Goal: Task Accomplishment & Management: Complete application form

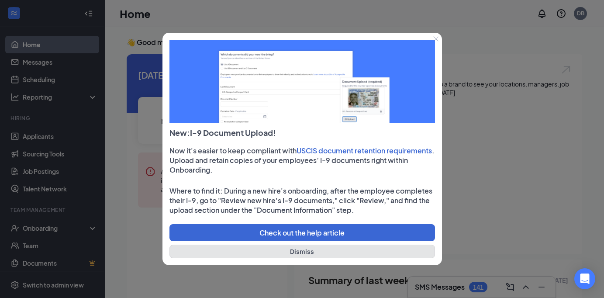
click at [301, 250] on button "Dismiss" at bounding box center [303, 252] width 266 height 14
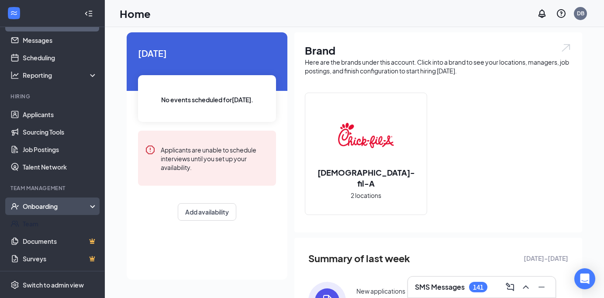
scroll to position [27, 0]
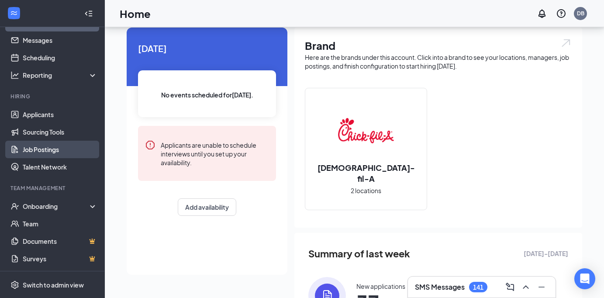
click at [45, 147] on link "Job Postings" at bounding box center [60, 149] width 75 height 17
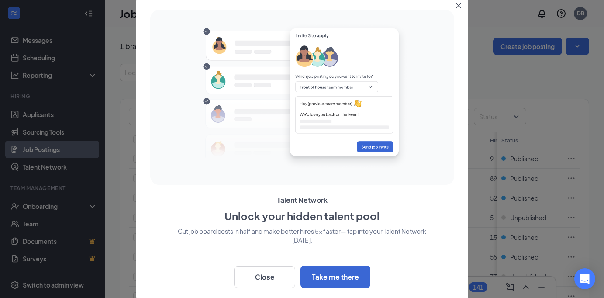
click at [458, 4] on icon "Close" at bounding box center [458, 5] width 5 height 5
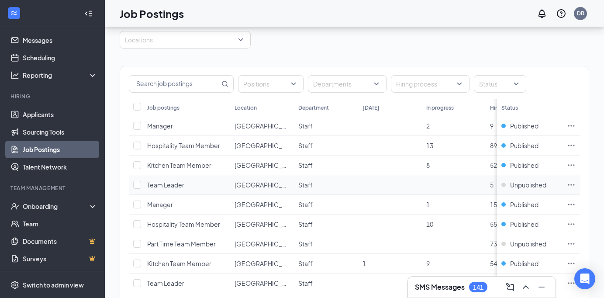
scroll to position [37, 0]
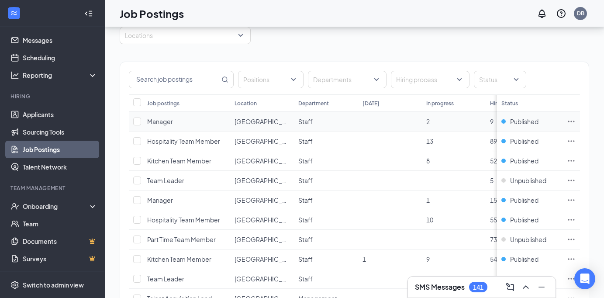
click at [413, 125] on td at bounding box center [390, 122] width 64 height 20
click at [571, 118] on icon "Ellipses" at bounding box center [571, 121] width 9 height 9
click at [370, 121] on td at bounding box center [390, 122] width 64 height 20
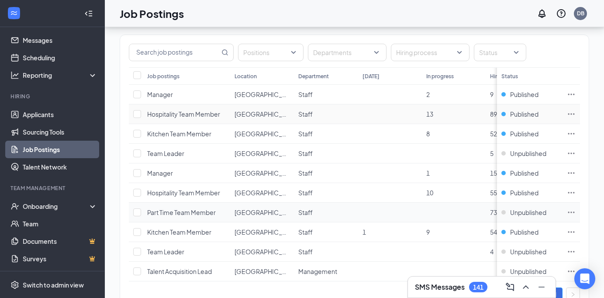
scroll to position [96, 0]
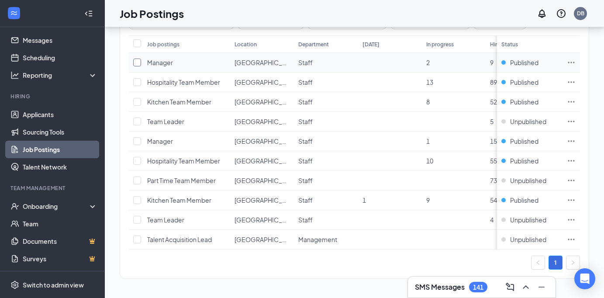
click at [138, 62] on input "checkbox" at bounding box center [137, 63] width 8 height 8
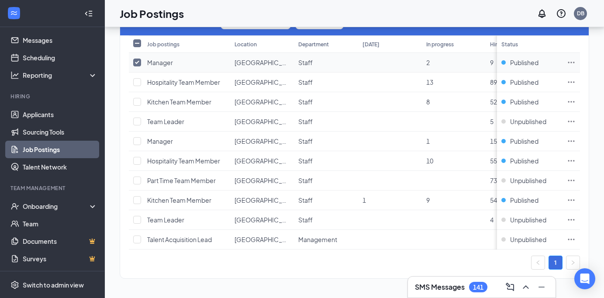
click at [138, 62] on input "checkbox" at bounding box center [137, 63] width 8 height 8
checkbox input "false"
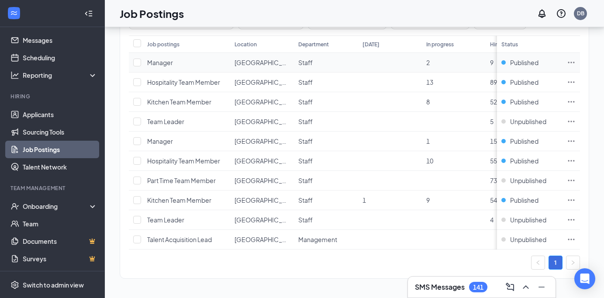
click at [571, 61] on icon "Ellipses" at bounding box center [571, 62] width 9 height 9
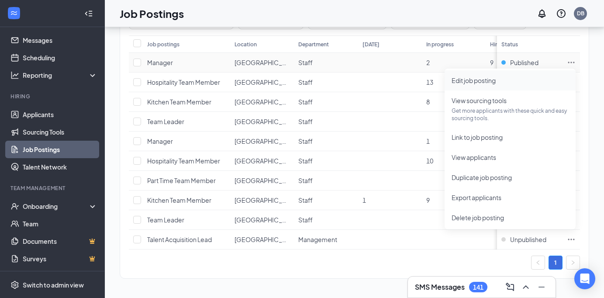
click at [474, 81] on span "Edit job posting" at bounding box center [474, 80] width 44 height 8
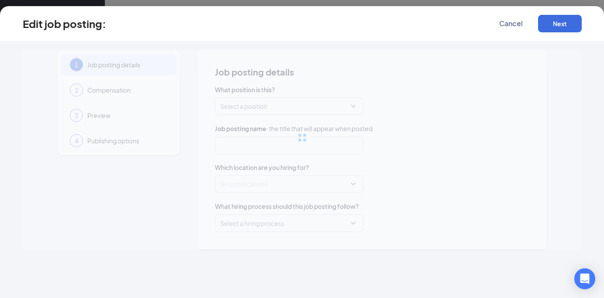
type input "Manager"
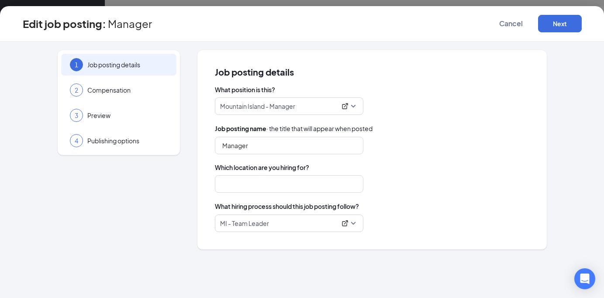
type input "[GEOGRAPHIC_DATA]"
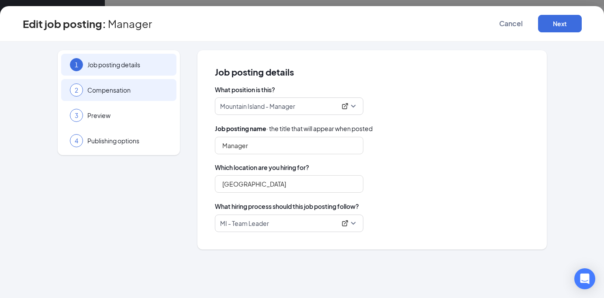
click at [104, 93] on span "Compensation" at bounding box center [127, 90] width 80 height 9
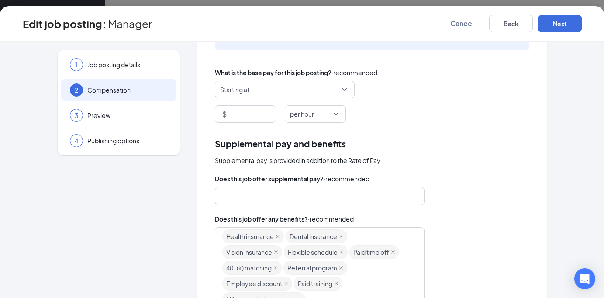
scroll to position [53, 0]
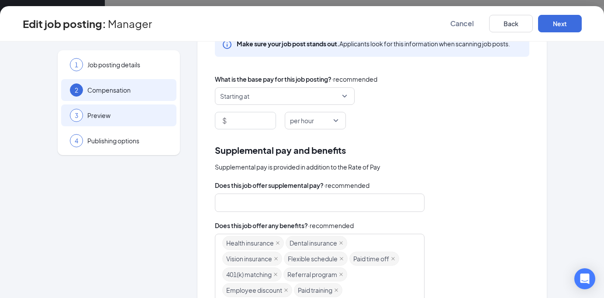
click at [97, 113] on span "Preview" at bounding box center [127, 115] width 80 height 9
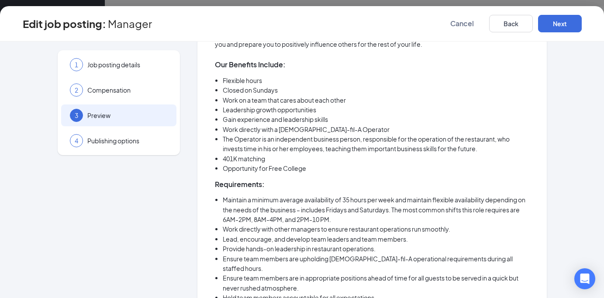
scroll to position [215, 0]
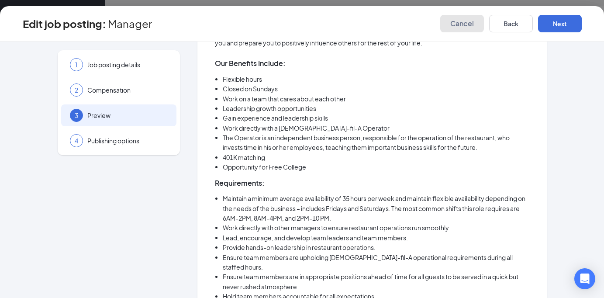
click at [458, 21] on span "Cancel" at bounding box center [462, 23] width 24 height 9
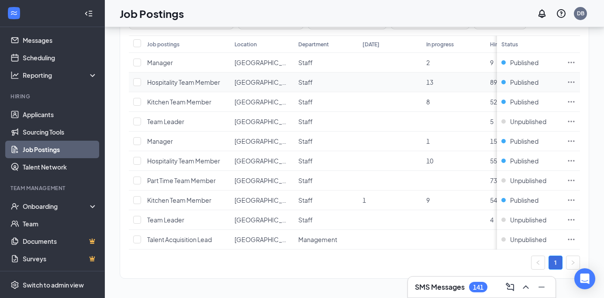
click at [571, 80] on icon "Ellipses" at bounding box center [571, 82] width 9 height 9
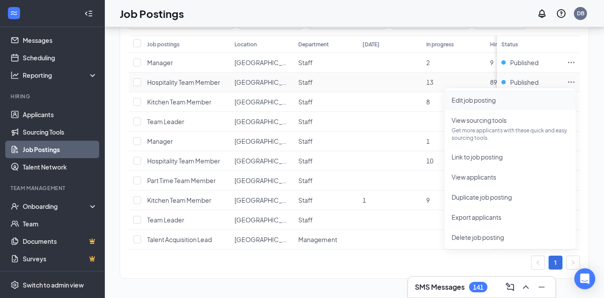
click at [485, 101] on span "Edit job posting" at bounding box center [474, 100] width 44 height 8
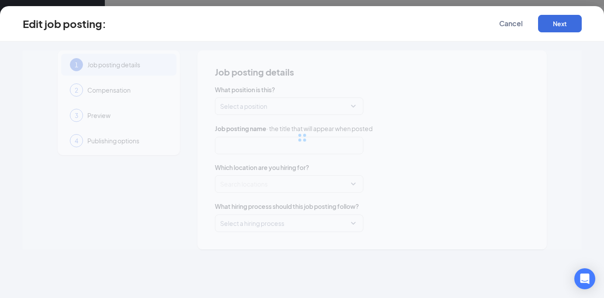
type input "Hospitality Team Member"
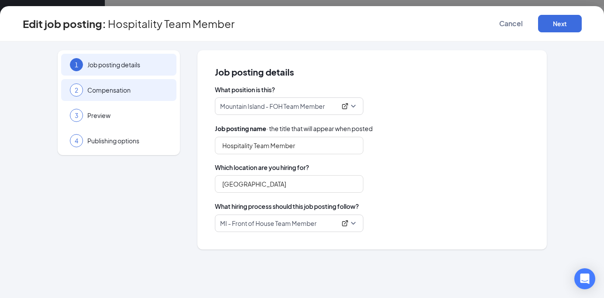
click at [108, 90] on span "Compensation" at bounding box center [127, 90] width 80 height 9
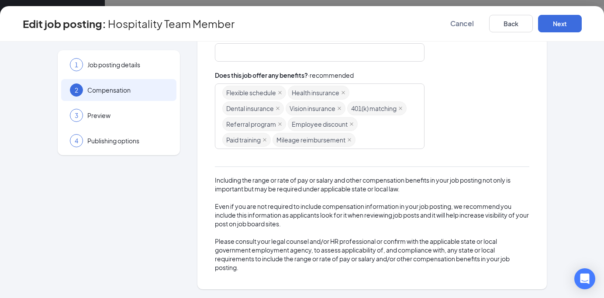
scroll to position [219, 0]
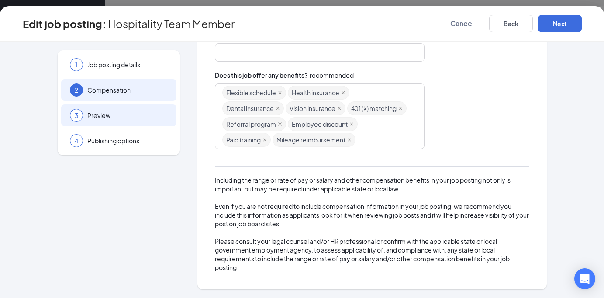
click at [91, 118] on span "Preview" at bounding box center [127, 115] width 80 height 9
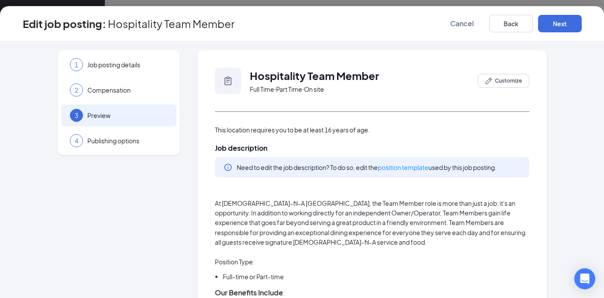
scroll to position [25, 0]
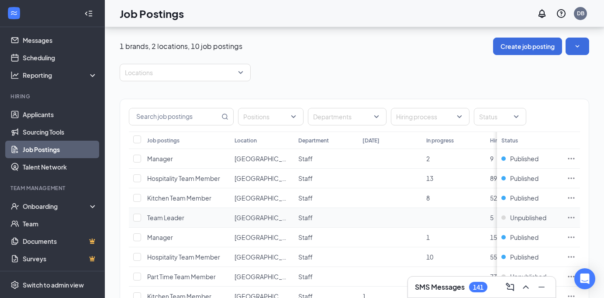
scroll to position [96, 0]
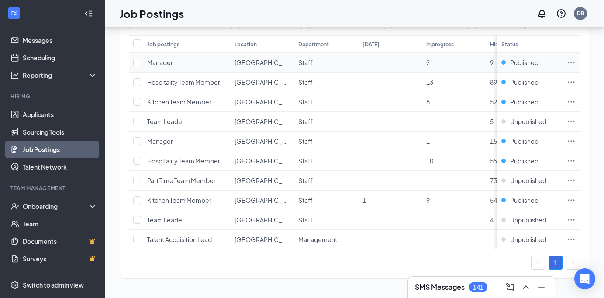
click at [265, 63] on span "[GEOGRAPHIC_DATA]" at bounding box center [267, 63] width 64 height 8
click at [572, 59] on icon "Ellipses" at bounding box center [571, 62] width 9 height 9
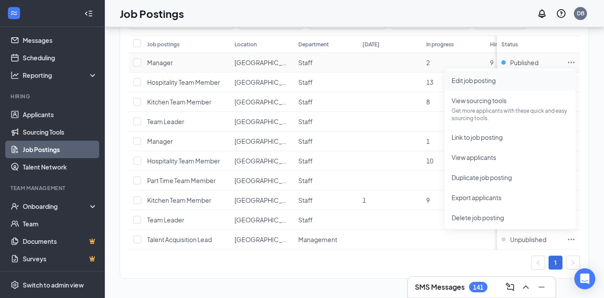
click at [476, 81] on span "Edit job posting" at bounding box center [474, 80] width 44 height 8
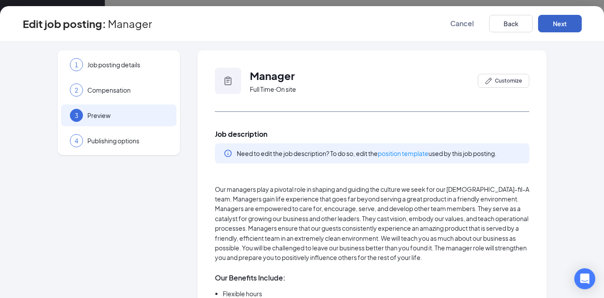
click at [566, 22] on button "Next" at bounding box center [560, 23] width 44 height 17
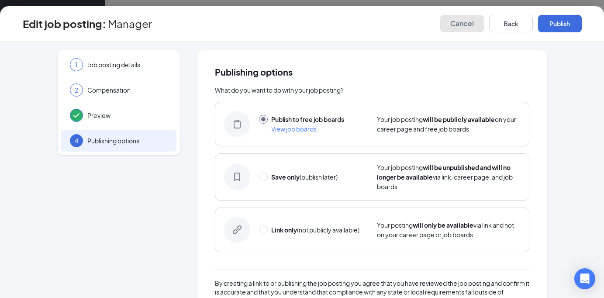
click at [457, 22] on span "Cancel" at bounding box center [462, 23] width 24 height 9
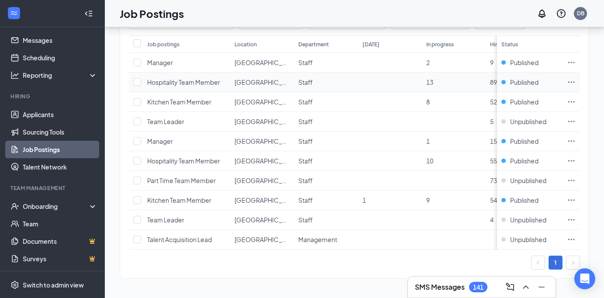
click at [573, 80] on icon "Ellipses" at bounding box center [571, 82] width 9 height 9
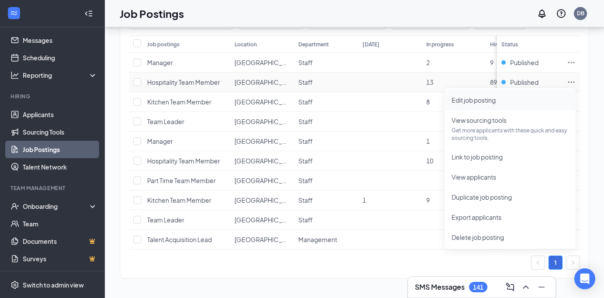
click at [485, 101] on span "Edit job posting" at bounding box center [474, 100] width 44 height 8
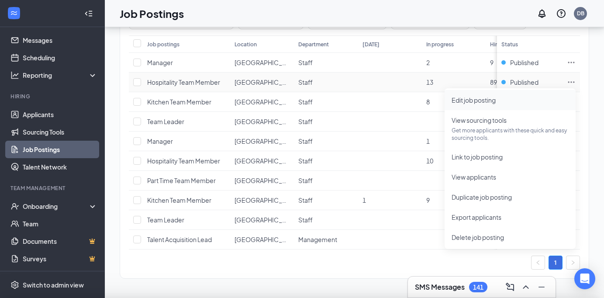
type input "Hospitality Team Member"
type input "[GEOGRAPHIC_DATA]"
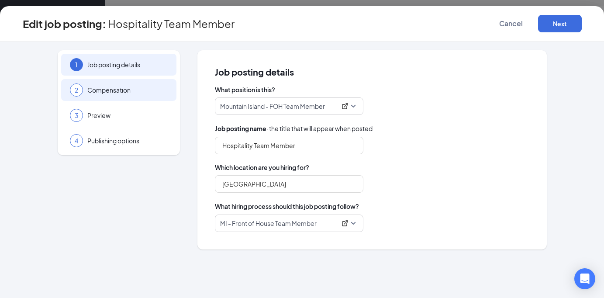
click at [107, 89] on span "Compensation" at bounding box center [127, 90] width 80 height 9
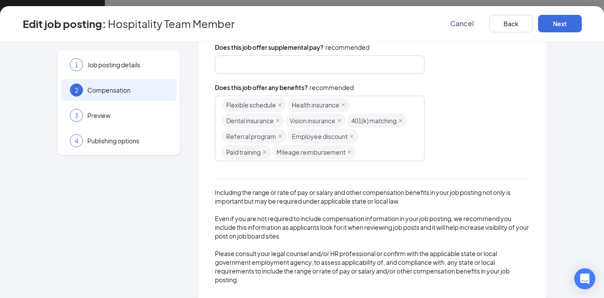
scroll to position [190, 0]
click at [344, 104] on icon "close" at bounding box center [343, 105] width 4 height 4
click at [345, 104] on icon "close" at bounding box center [343, 105] width 4 height 4
click at [342, 104] on icon "close" at bounding box center [341, 105] width 3 height 3
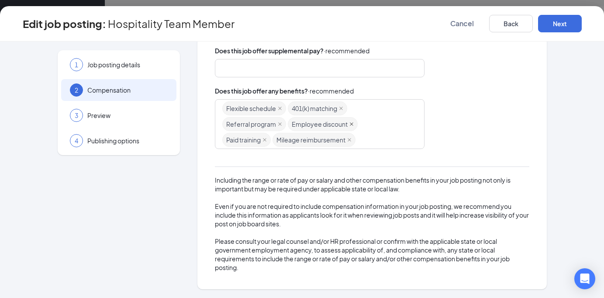
click at [351, 124] on icon "close" at bounding box center [352, 124] width 4 height 4
click at [560, 19] on button "Next" at bounding box center [560, 23] width 44 height 17
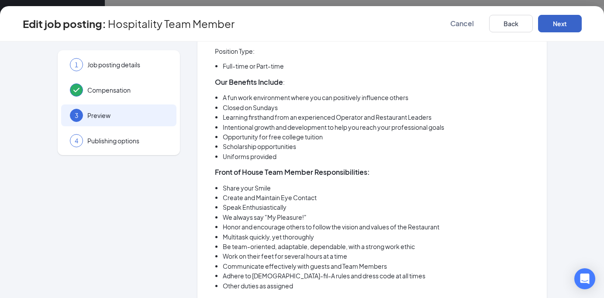
scroll to position [211, 0]
click at [256, 127] on li "Intentional growth and development to help you reach your professional goals" at bounding box center [376, 126] width 307 height 10
click at [284, 127] on li "Intentional growth and development to help you reach your professional goals" at bounding box center [376, 126] width 307 height 10
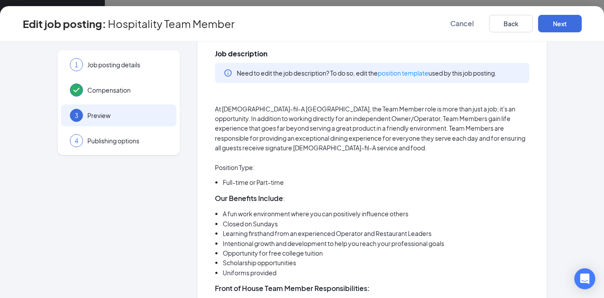
scroll to position [93, 0]
click at [407, 71] on link "position template" at bounding box center [403, 74] width 51 height 8
click at [457, 22] on span "Cancel" at bounding box center [462, 23] width 24 height 9
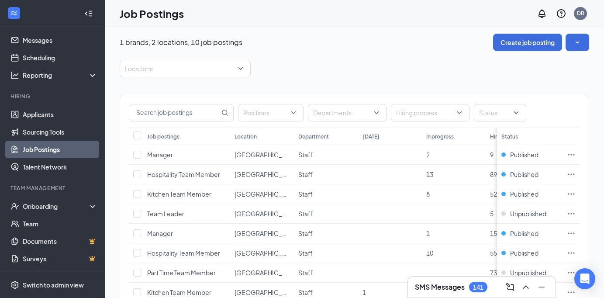
scroll to position [4, 0]
click at [572, 231] on icon "Ellipses" at bounding box center [571, 232] width 9 height 9
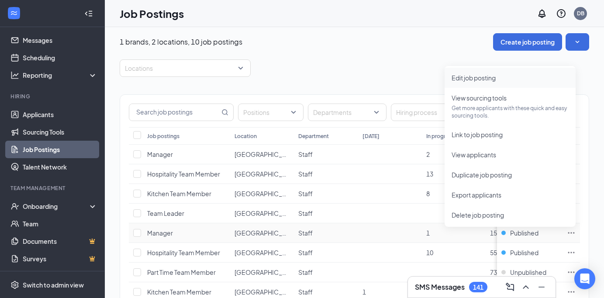
click at [490, 80] on span "Edit job posting" at bounding box center [474, 78] width 44 height 8
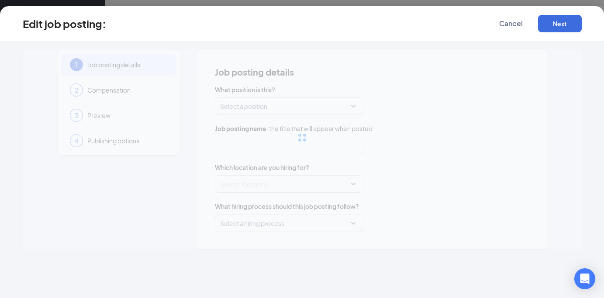
type input "Manager"
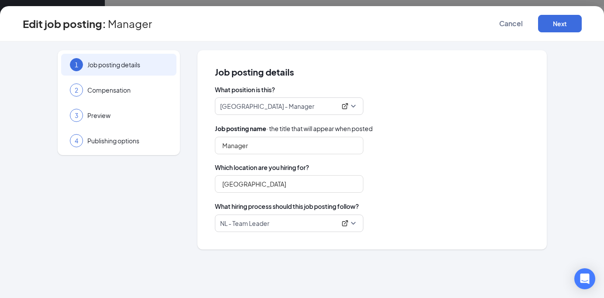
scroll to position [78, 0]
click at [329, 228] on span "NL - Team Leader" at bounding box center [289, 223] width 138 height 17
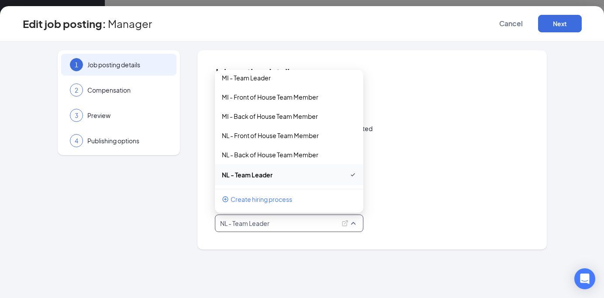
click at [412, 215] on div "NL - Team Leader 57051 57052 104803 NL - Talent Acquisition Lead MI - Team Lead…" at bounding box center [372, 223] width 315 height 17
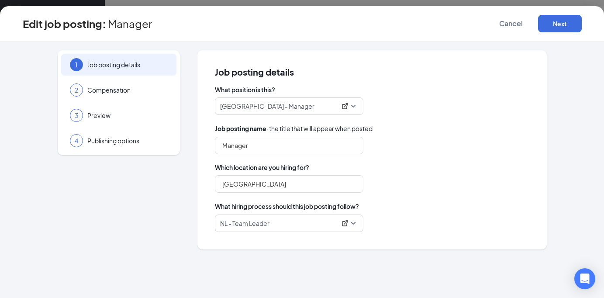
scroll to position [96, 0]
click at [564, 24] on button "Next" at bounding box center [560, 23] width 44 height 17
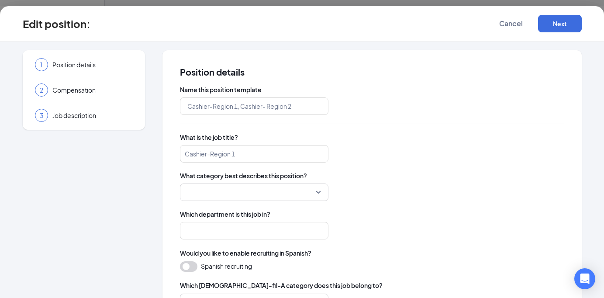
type input "Mountain Island - FOH Team Member"
type input "Hospitality Team Member"
type input "Staff"
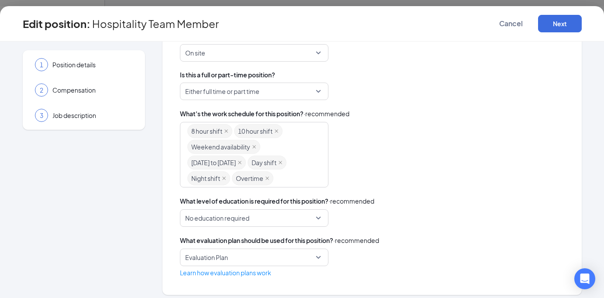
scroll to position [290, 0]
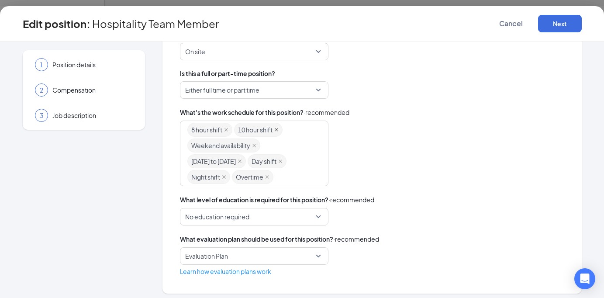
click at [277, 130] on icon "close" at bounding box center [276, 130] width 4 height 4
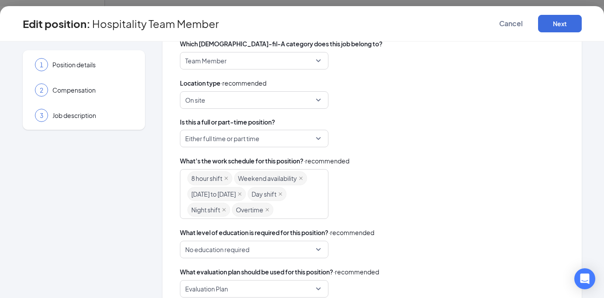
scroll to position [279, 0]
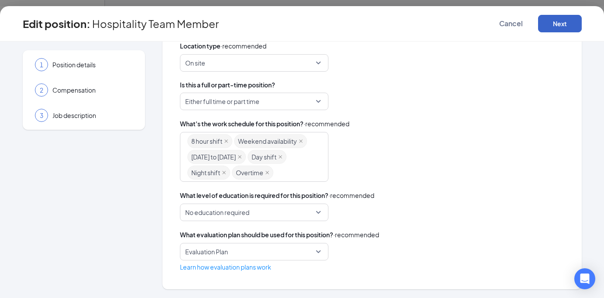
click at [561, 27] on button "Next" at bounding box center [560, 23] width 44 height 17
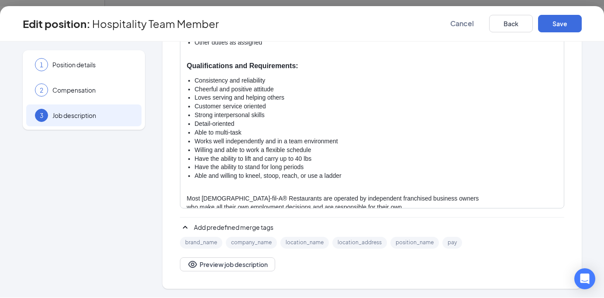
scroll to position [247, 0]
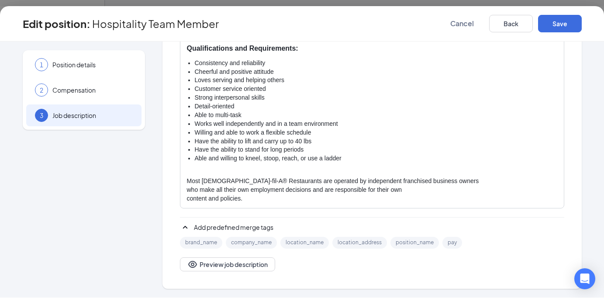
click at [255, 91] on li "Customer service oriented" at bounding box center [376, 89] width 363 height 9
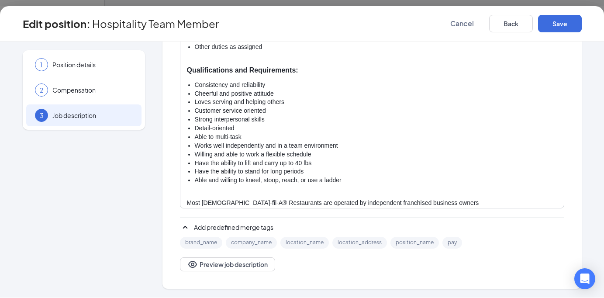
scroll to position [231, 0]
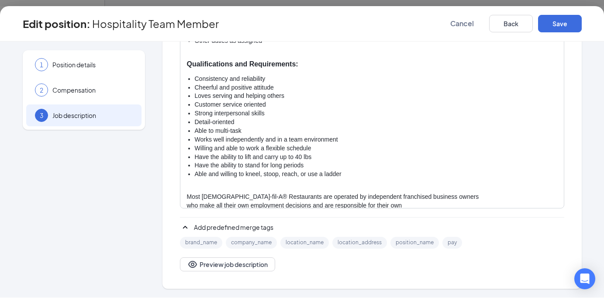
click at [301, 168] on li "Have the ability to stand for long periods" at bounding box center [376, 165] width 363 height 9
click at [310, 168] on li "Have the ability to stand for long periods" at bounding box center [376, 165] width 363 height 9
click at [302, 156] on li "Have the ability to lift and carry up to 40 lbs" at bounding box center [376, 157] width 363 height 9
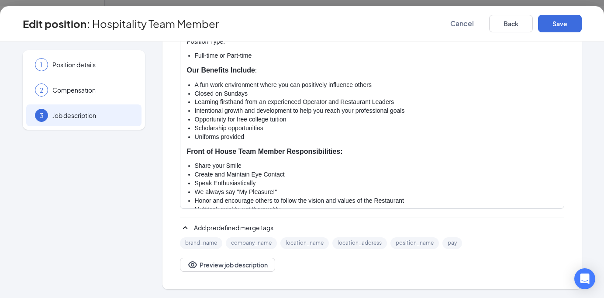
scroll to position [14, 0]
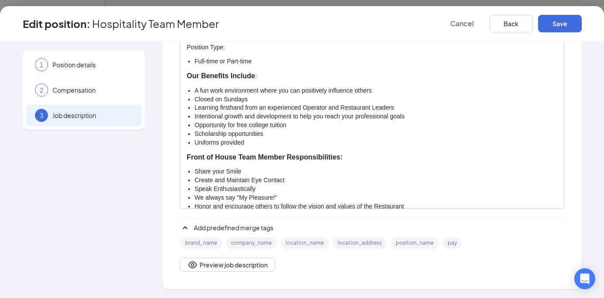
click at [327, 118] on li "Intentional growth and development to help you reach your professional goals" at bounding box center [376, 116] width 363 height 9
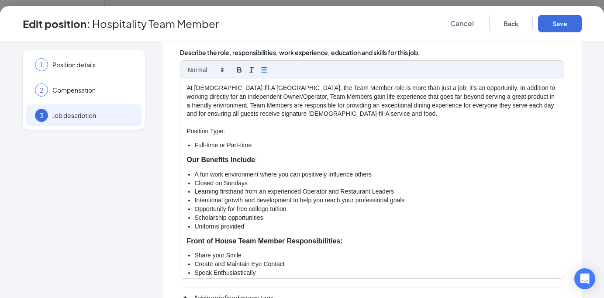
scroll to position [128, 0]
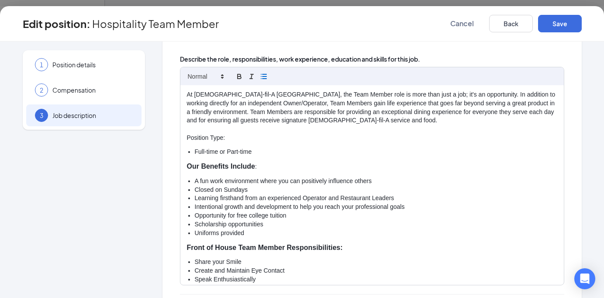
click at [281, 95] on p "At [DEMOGRAPHIC_DATA]-fil-A [GEOGRAPHIC_DATA], the Team Member role is more tha…" at bounding box center [372, 107] width 370 height 35
click at [431, 111] on p "At Chick-fil-A Mountain Island, the Hospitality Team Member role is more than j…" at bounding box center [372, 107] width 370 height 35
click at [554, 24] on button "Save" at bounding box center [560, 23] width 44 height 17
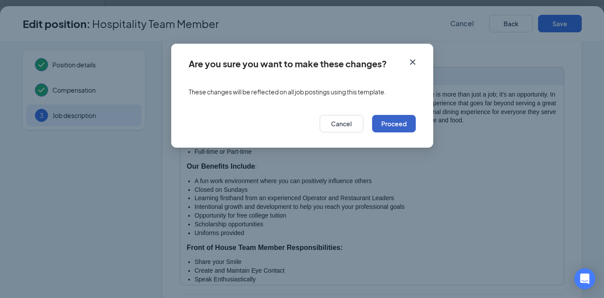
click at [393, 122] on button "Proceed" at bounding box center [394, 123] width 44 height 17
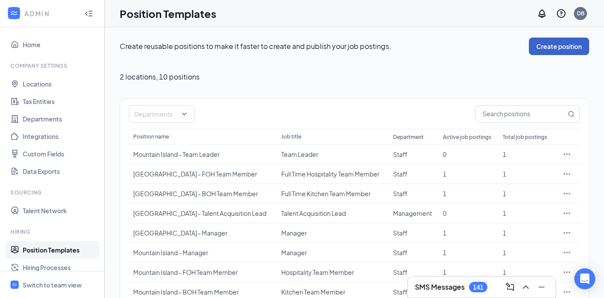
click at [546, 44] on button "Create position" at bounding box center [559, 46] width 60 height 17
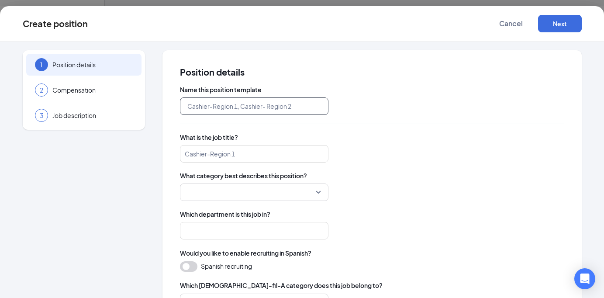
click at [302, 107] on input "text" at bounding box center [254, 105] width 149 height 17
type input "Full Time Back of House Team Member"
click at [245, 154] on input "search" at bounding box center [254, 153] width 149 height 17
type input "Full Time Back of House Team Member"
click at [239, 192] on input "search" at bounding box center [251, 192] width 132 height 17
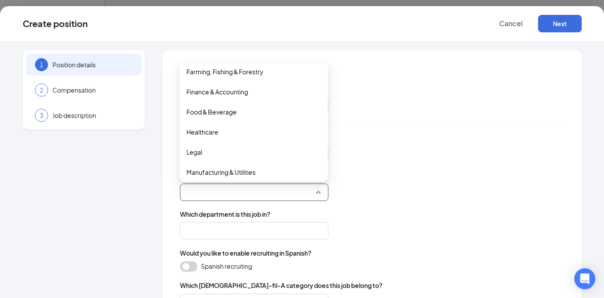
scroll to position [145, 0]
click at [231, 114] on span "Food & Beverage" at bounding box center [212, 113] width 50 height 10
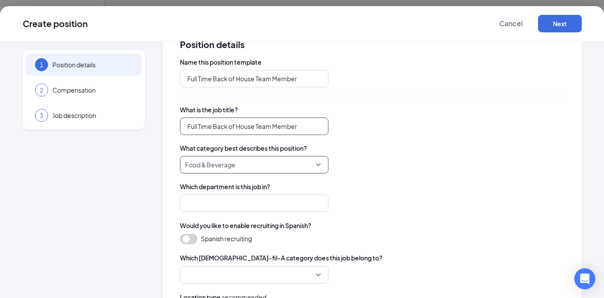
scroll to position [37, 0]
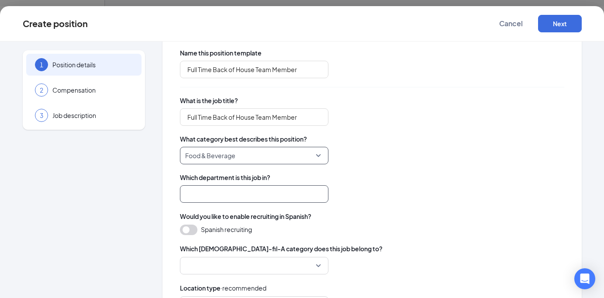
click at [232, 195] on input "search" at bounding box center [254, 193] width 149 height 17
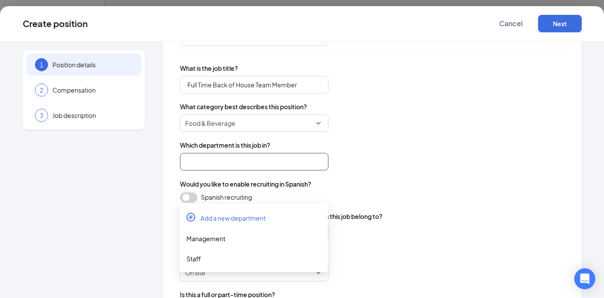
scroll to position [69, 0]
click at [214, 259] on div "Staff" at bounding box center [254, 259] width 135 height 10
type input "Staff"
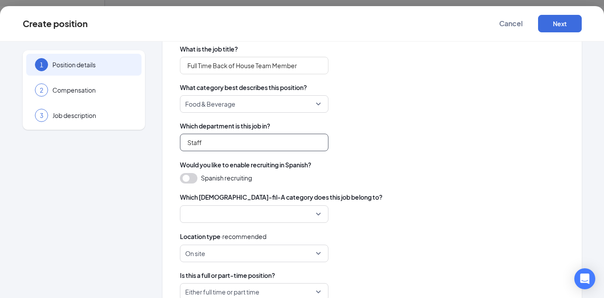
scroll to position [88, 0]
click at [191, 178] on button "button" at bounding box center [188, 178] width 17 height 10
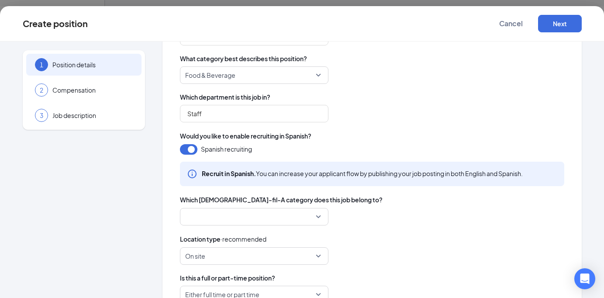
scroll to position [117, 0]
click at [264, 221] on input "search" at bounding box center [251, 217] width 132 height 17
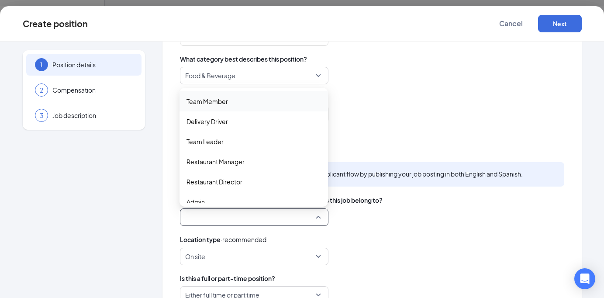
click at [249, 104] on span "Team Member" at bounding box center [254, 102] width 135 height 10
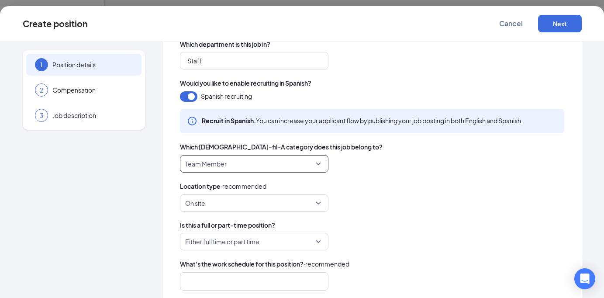
scroll to position [172, 0]
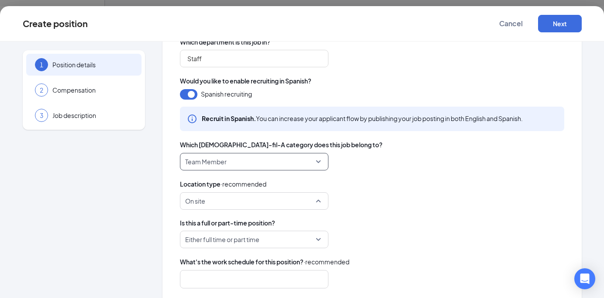
click at [238, 197] on span "On site" at bounding box center [250, 201] width 130 height 17
click at [225, 202] on span "On site" at bounding box center [250, 201] width 130 height 17
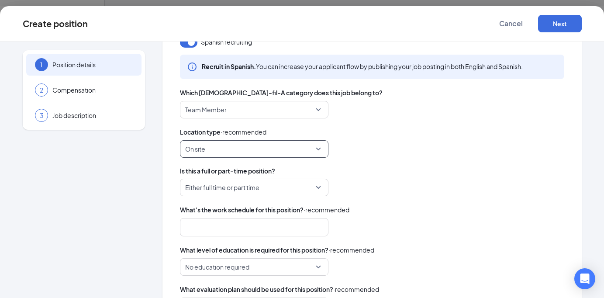
scroll to position [228, 0]
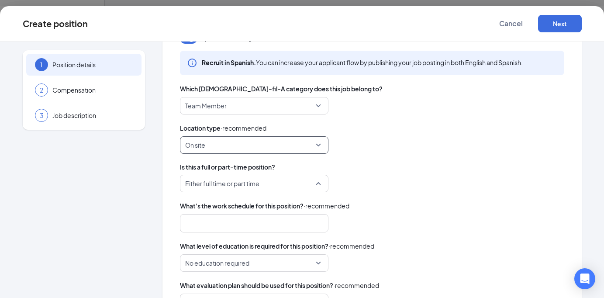
click at [239, 186] on span "Either full time or part time" at bounding box center [222, 183] width 74 height 17
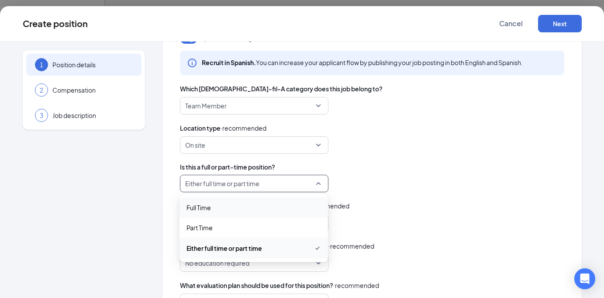
click at [214, 204] on span "Full Time" at bounding box center [254, 208] width 135 height 10
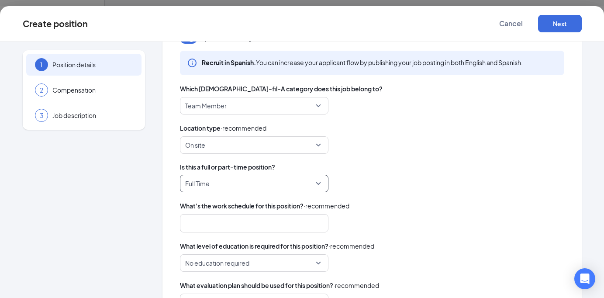
click at [250, 223] on div at bounding box center [249, 223] width 125 height 14
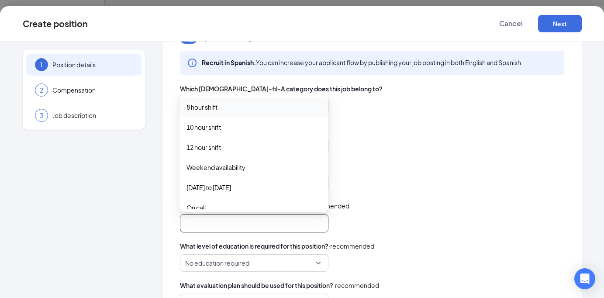
click at [212, 107] on span "8 hour shift" at bounding box center [202, 107] width 31 height 10
click at [211, 128] on span "10 hour shift" at bounding box center [204, 128] width 35 height 10
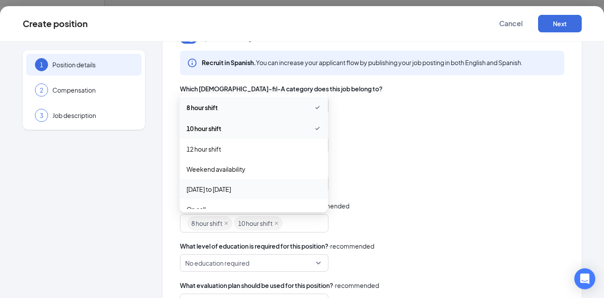
click at [164, 191] on div "Position details Name this position template Full Time Back of House Team Membe…" at bounding box center [372, 81] width 419 height 518
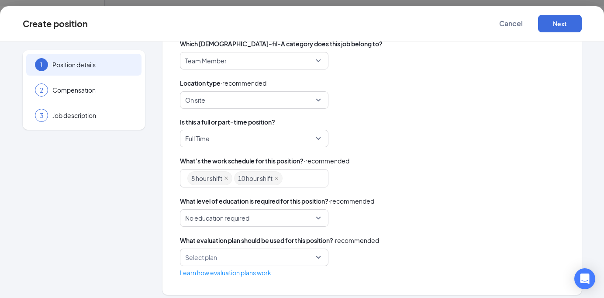
scroll to position [276, 0]
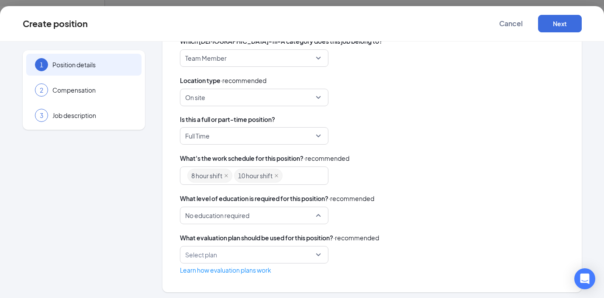
click at [233, 215] on span "No education required" at bounding box center [217, 215] width 64 height 17
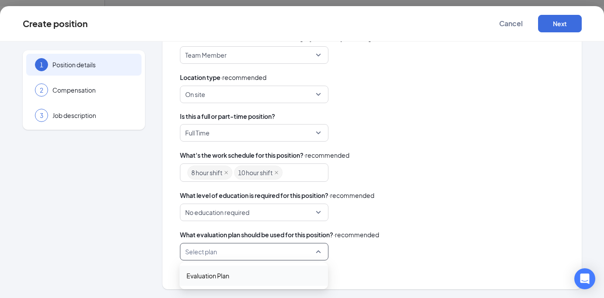
click at [296, 250] on input "search" at bounding box center [251, 251] width 132 height 17
click at [212, 275] on span "Evaluation Plan" at bounding box center [208, 276] width 43 height 10
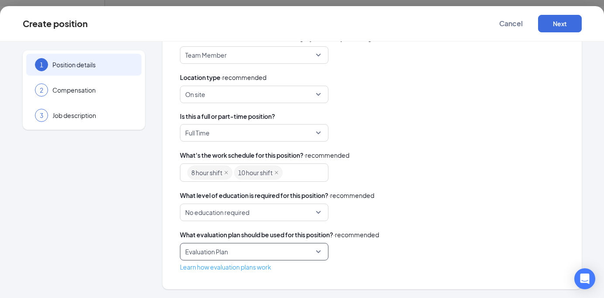
click at [236, 267] on link "Learn how evaluation plans work" at bounding box center [225, 267] width 91 height 8
click at [312, 253] on span "Evaluation Plan" at bounding box center [250, 251] width 130 height 17
click at [556, 26] on button "Next" at bounding box center [560, 23] width 44 height 17
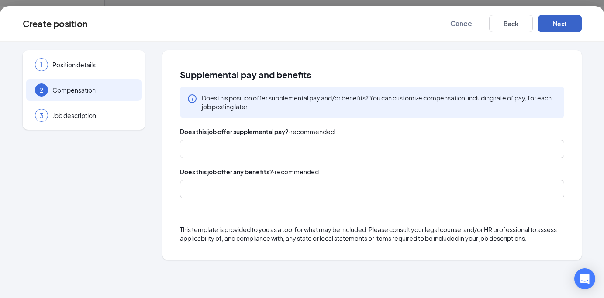
click at [263, 152] on div at bounding box center [367, 149] width 361 height 14
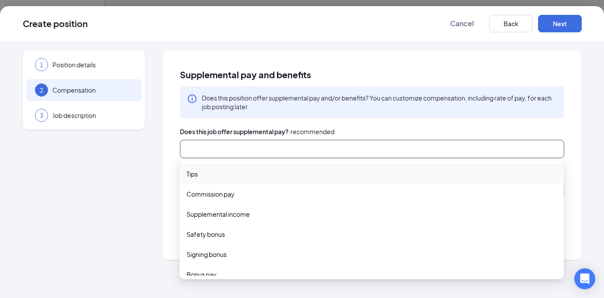
click at [403, 132] on div "Does this job offer supplemental pay? · recommended" at bounding box center [372, 132] width 384 height 10
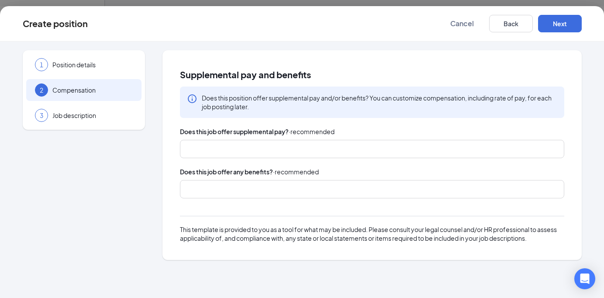
click at [276, 187] on div at bounding box center [367, 189] width 361 height 14
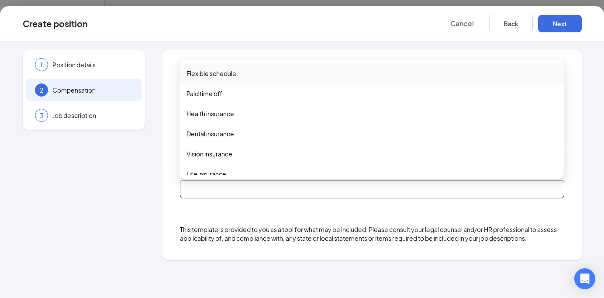
click at [213, 75] on span "Flexible schedule" at bounding box center [212, 74] width 50 height 10
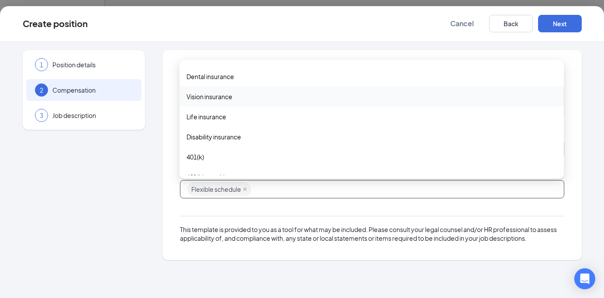
scroll to position [92, 0]
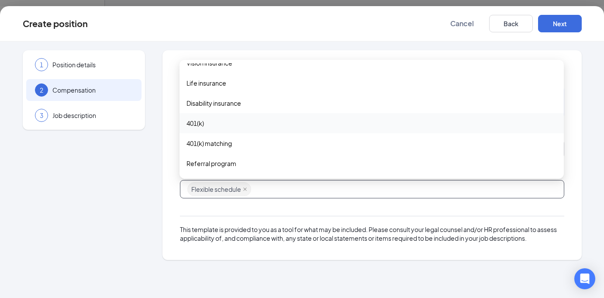
click at [198, 123] on span "401(k)" at bounding box center [195, 123] width 17 height 10
click at [202, 145] on span "401(k) matching" at bounding box center [209, 144] width 45 height 10
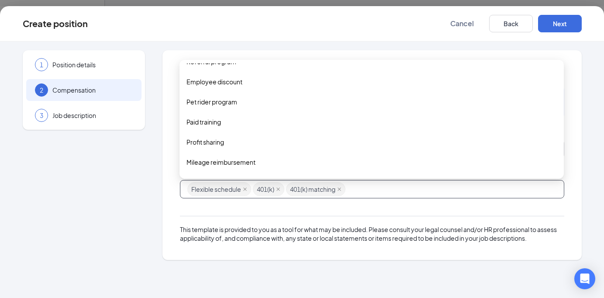
scroll to position [197, 0]
click at [199, 119] on span "Paid training" at bounding box center [204, 121] width 35 height 10
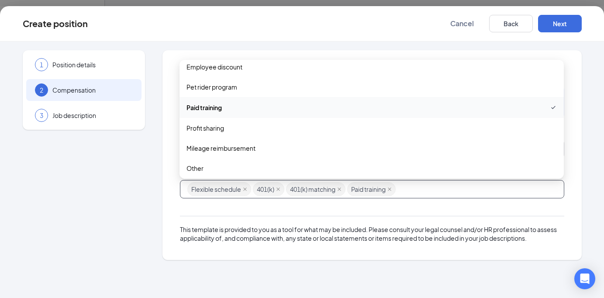
scroll to position [213, 0]
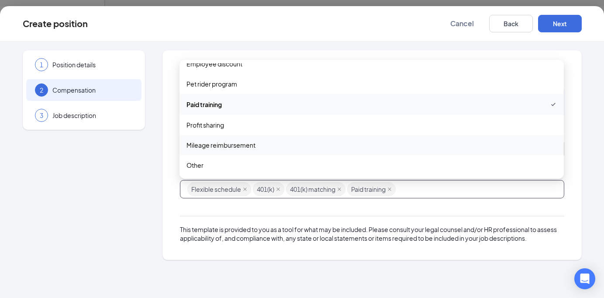
click at [198, 144] on span "Mileage reimbursement" at bounding box center [221, 145] width 69 height 10
click at [477, 190] on icon "close" at bounding box center [474, 189] width 4 height 4
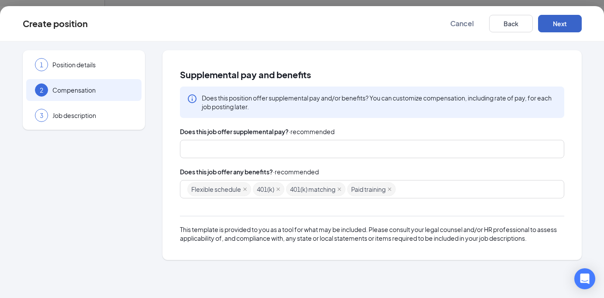
click at [560, 23] on button "Next" at bounding box center [560, 23] width 44 height 17
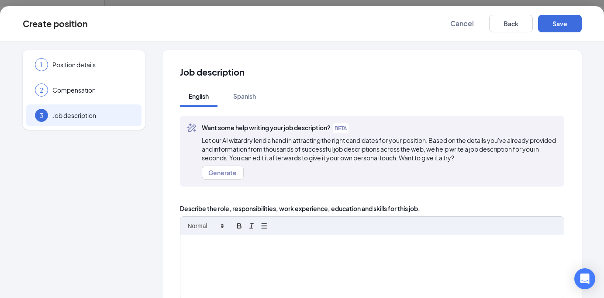
click at [266, 254] on div at bounding box center [372, 268] width 384 height 66
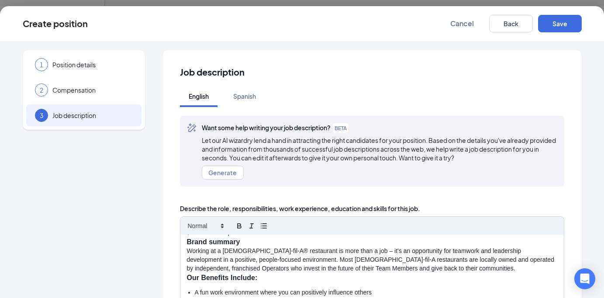
scroll to position [0, 0]
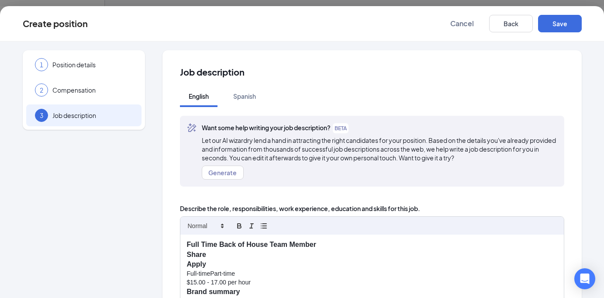
click at [266, 281] on p "$15.00 - 17.00 per hour" at bounding box center [372, 282] width 370 height 9
click at [229, 262] on p "Apply" at bounding box center [372, 265] width 370 height 10
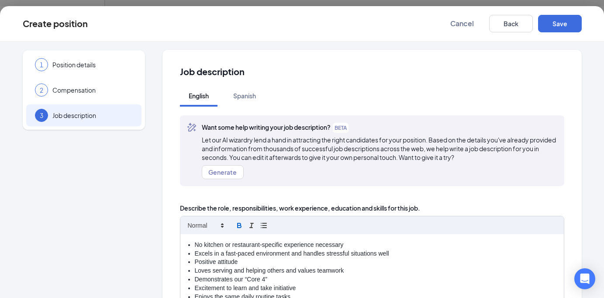
scroll to position [148, 0]
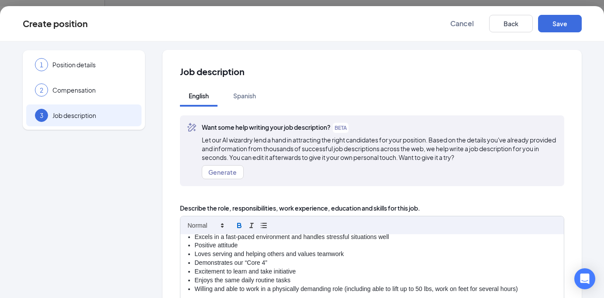
click at [274, 265] on li "Demonstrates our “Core 4”" at bounding box center [376, 263] width 363 height 9
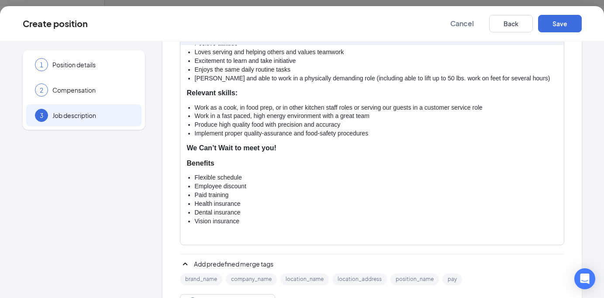
scroll to position [201, 0]
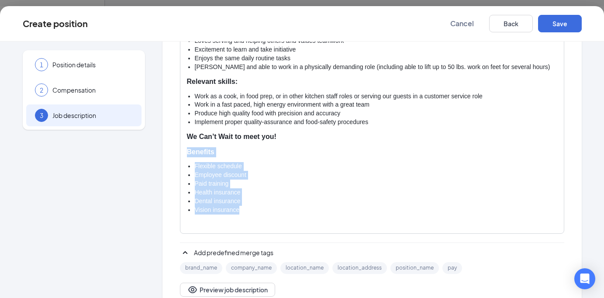
drag, startPoint x: 248, startPoint y: 211, endPoint x: 172, endPoint y: 152, distance: 96.6
click at [172, 152] on div "Job description English Spanish Want some help writing your job description? BE…" at bounding box center [372, 81] width 419 height 465
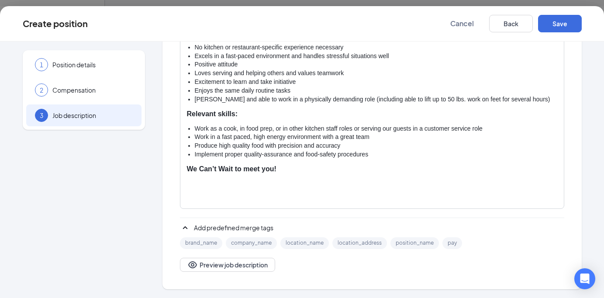
scroll to position [0, 0]
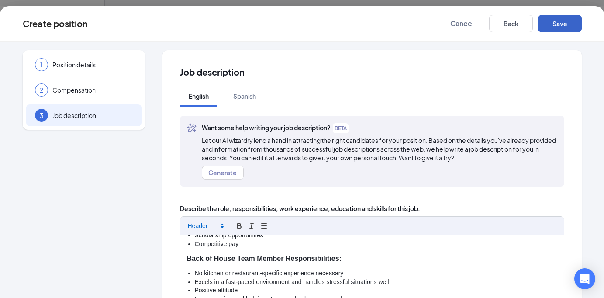
click at [563, 23] on button "Save" at bounding box center [560, 23] width 44 height 17
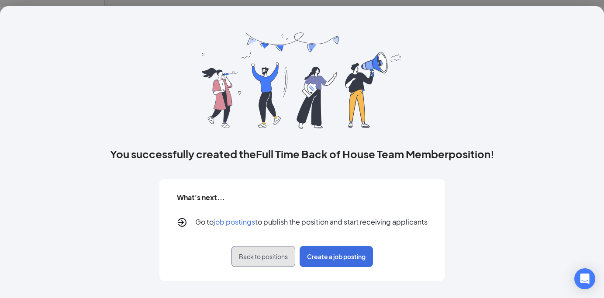
click at [267, 258] on span "Back to positions" at bounding box center [263, 256] width 49 height 9
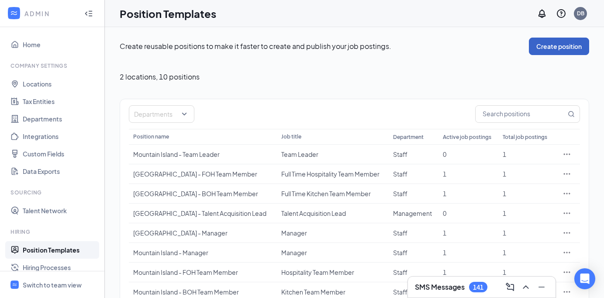
click at [552, 49] on button "Create position" at bounding box center [559, 46] width 60 height 17
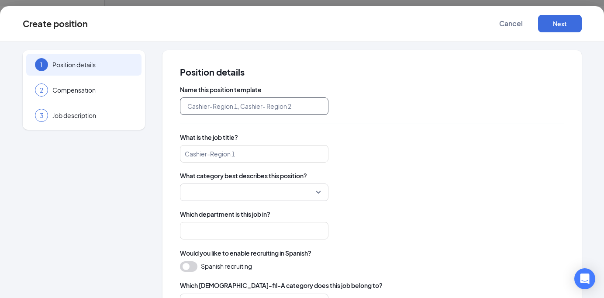
click at [278, 107] on input "text" at bounding box center [254, 105] width 149 height 17
type input "Director"
click at [251, 156] on input "search" at bounding box center [254, 153] width 149 height 17
type input "Director"
click at [234, 191] on input "search" at bounding box center [251, 192] width 132 height 17
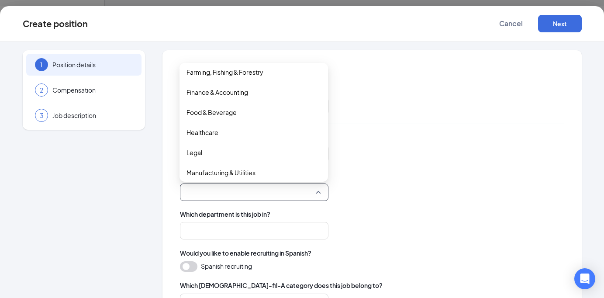
scroll to position [155, 0]
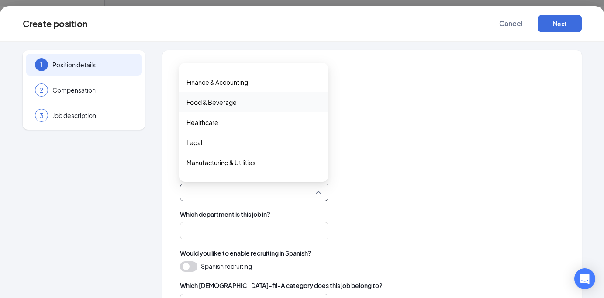
click at [218, 100] on span "Food & Beverage" at bounding box center [212, 102] width 50 height 10
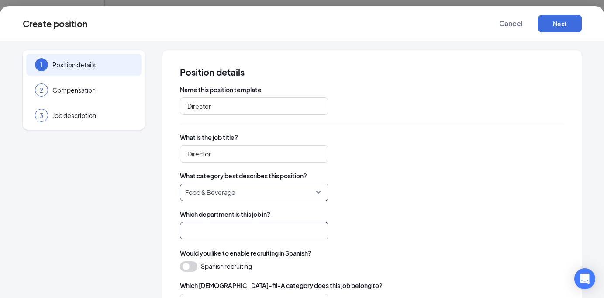
click at [215, 231] on input "search" at bounding box center [254, 230] width 149 height 17
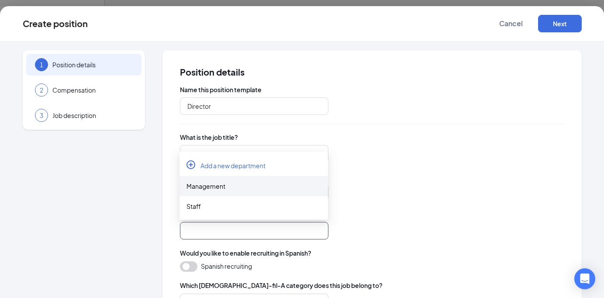
click at [209, 185] on div "Management" at bounding box center [254, 186] width 135 height 10
type input "Management"
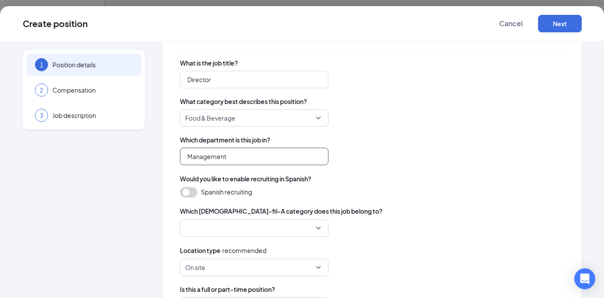
scroll to position [92, 0]
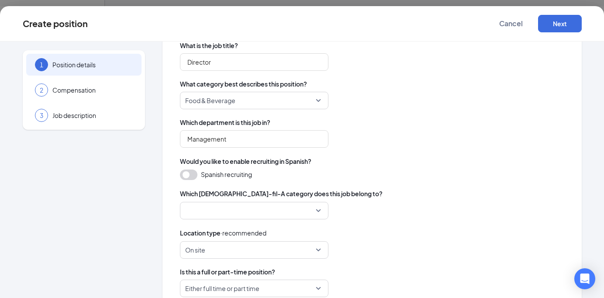
click at [229, 206] on input "search" at bounding box center [251, 210] width 132 height 17
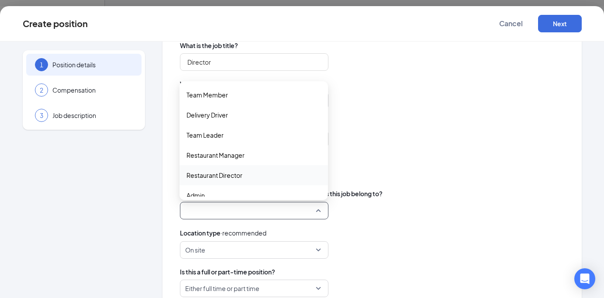
click at [225, 176] on span "Restaurant Director" at bounding box center [215, 175] width 56 height 10
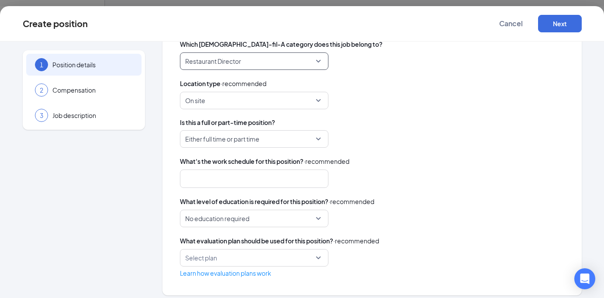
scroll to position [247, 0]
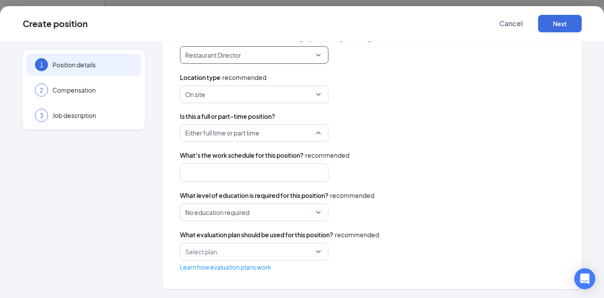
click at [239, 132] on span "Either full time or part time" at bounding box center [222, 133] width 74 height 17
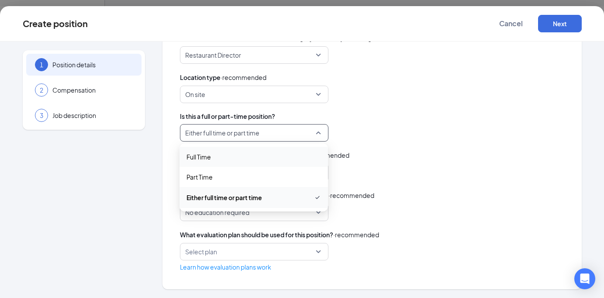
click at [207, 156] on span "Full Time" at bounding box center [199, 157] width 24 height 10
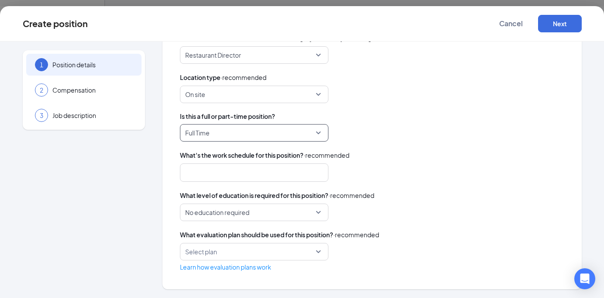
click at [233, 171] on div at bounding box center [249, 173] width 125 height 14
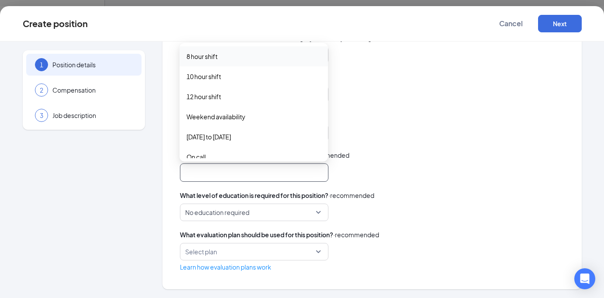
click at [207, 57] on span "8 hour shift" at bounding box center [202, 57] width 31 height 10
click at [213, 74] on span "10 hour shift" at bounding box center [204, 78] width 35 height 10
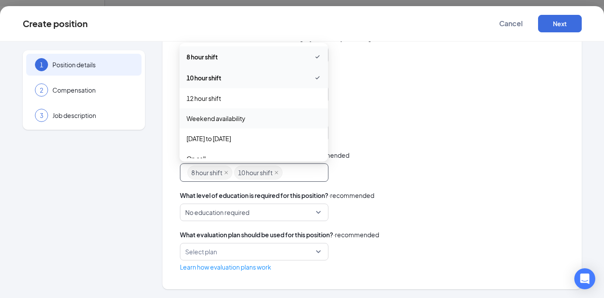
click at [215, 118] on span "Weekend availability" at bounding box center [216, 119] width 59 height 10
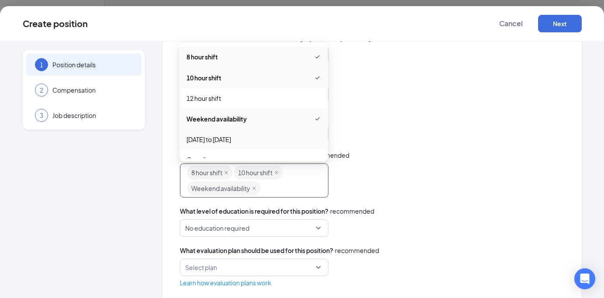
click at [219, 141] on span "[DATE] to [DATE]" at bounding box center [209, 140] width 45 height 10
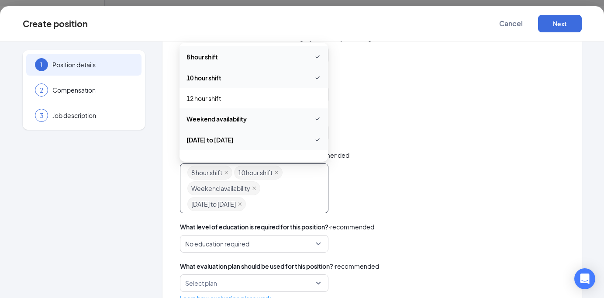
click at [219, 141] on span "[DATE] to [DATE]" at bounding box center [210, 140] width 47 height 10
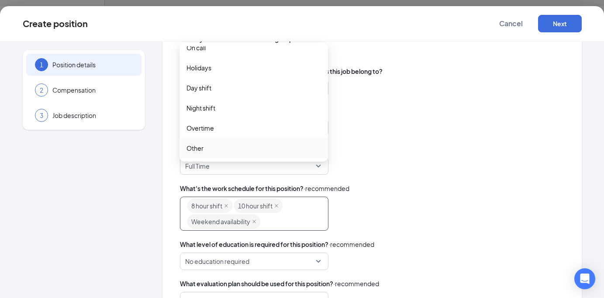
scroll to position [263, 0]
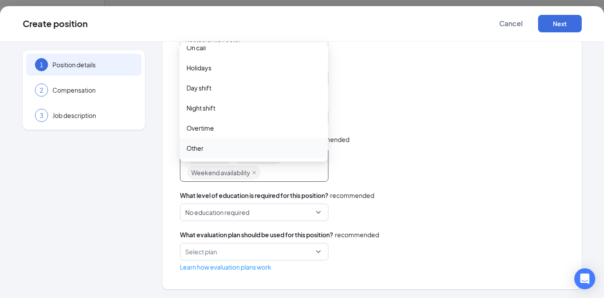
click at [289, 207] on span "No education required" at bounding box center [250, 212] width 130 height 17
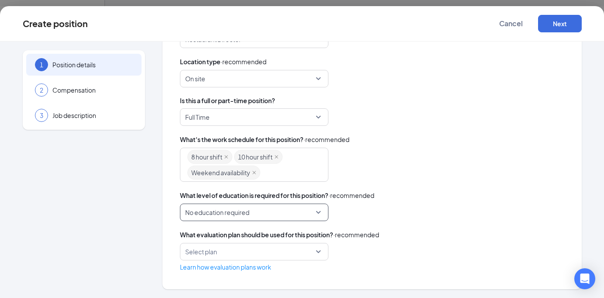
click at [290, 205] on span "No education required" at bounding box center [250, 212] width 130 height 17
click at [553, 21] on button "Next" at bounding box center [560, 23] width 44 height 17
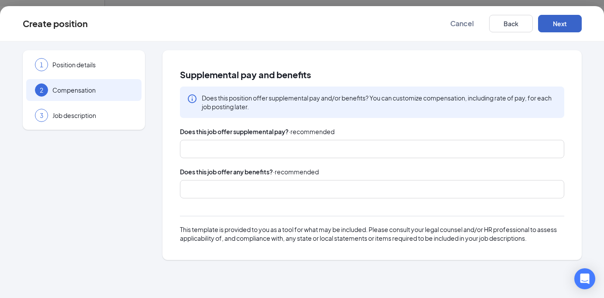
scroll to position [0, 0]
click at [288, 149] on div at bounding box center [367, 149] width 361 height 14
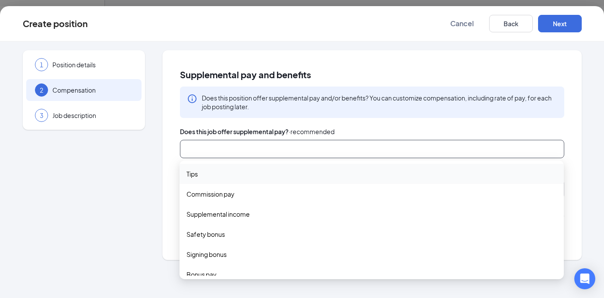
click at [287, 149] on div at bounding box center [367, 149] width 361 height 14
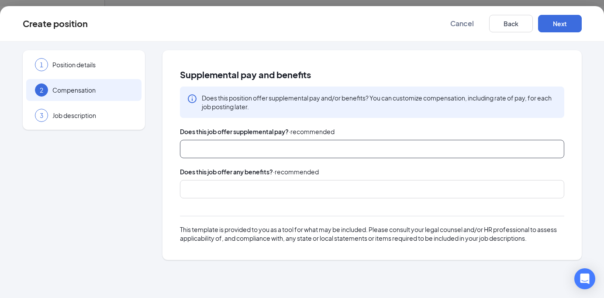
click at [264, 189] on div at bounding box center [367, 189] width 361 height 14
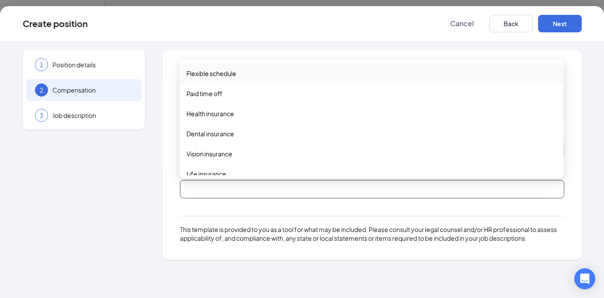
click at [221, 73] on span "Flexible schedule" at bounding box center [212, 74] width 50 height 10
click at [211, 112] on span "Health insurance" at bounding box center [211, 115] width 48 height 10
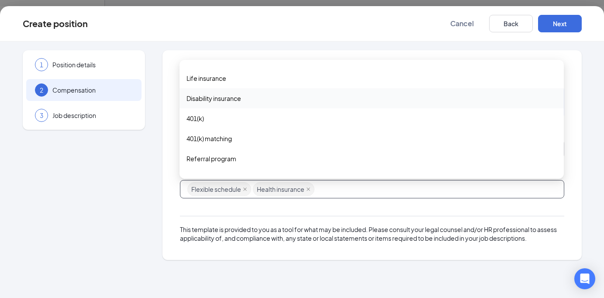
scroll to position [99, 0]
click at [208, 80] on span "Life insurance" at bounding box center [207, 77] width 40 height 10
click at [197, 115] on span "401(k)" at bounding box center [195, 118] width 17 height 10
click at [201, 138] on span "401(k) matching" at bounding box center [209, 139] width 45 height 10
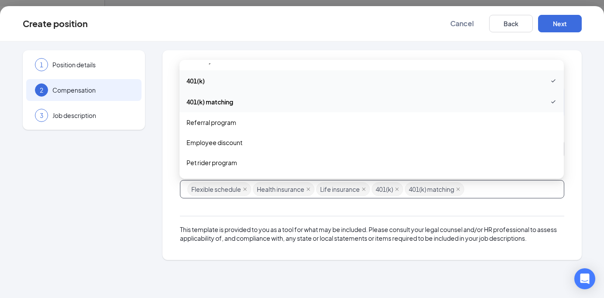
scroll to position [150, 0]
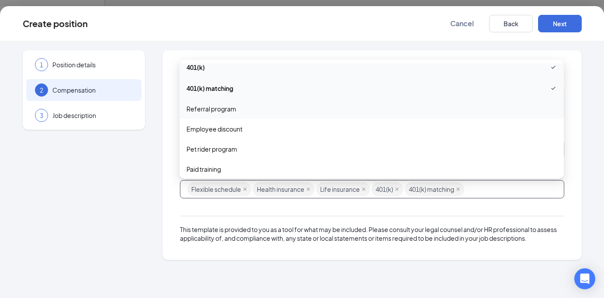
click at [207, 108] on span "Referral program" at bounding box center [212, 109] width 50 height 10
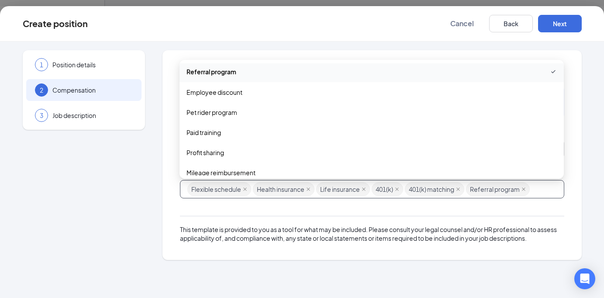
scroll to position [215, 0]
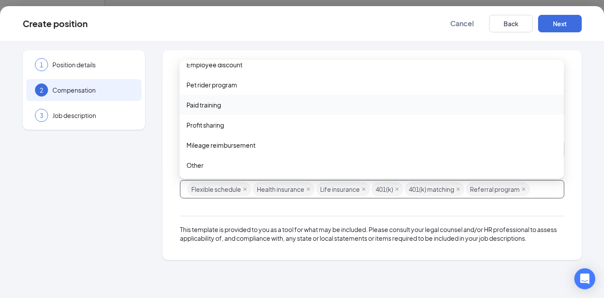
click at [206, 104] on span "Paid training" at bounding box center [204, 105] width 35 height 10
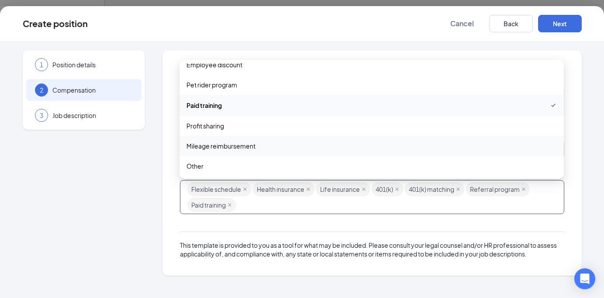
click at [206, 144] on span "Mileage reimbursement" at bounding box center [221, 146] width 69 height 10
click at [561, 20] on button "Next" at bounding box center [560, 23] width 44 height 17
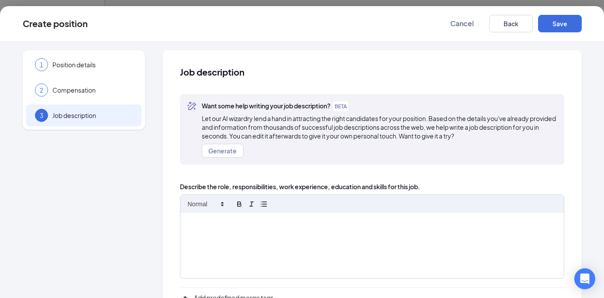
click at [252, 244] on div at bounding box center [372, 246] width 384 height 66
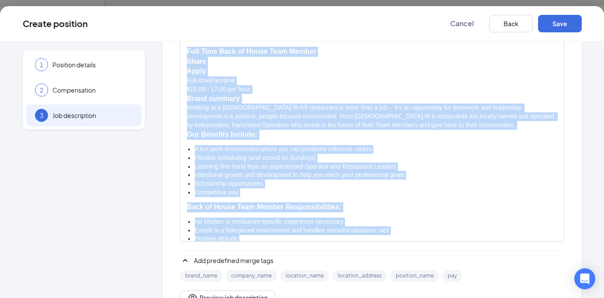
scroll to position [0, 0]
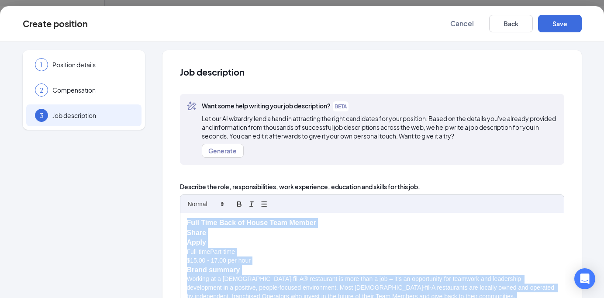
drag, startPoint x: 249, startPoint y: 195, endPoint x: 160, endPoint y: -21, distance: 233.7
click at [160, 0] on html "ADMIN Home Company Settings Locations Tax Entities Departments Integrations Cus…" at bounding box center [302, 149] width 604 height 298
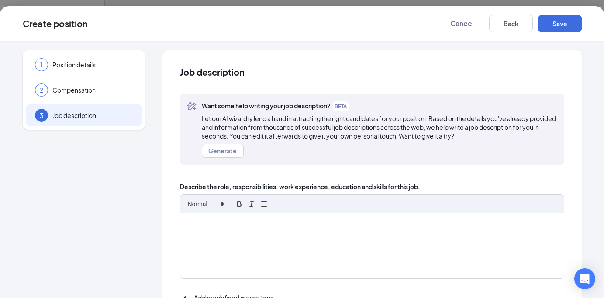
click at [299, 273] on div at bounding box center [372, 246] width 384 height 66
click at [256, 228] on div at bounding box center [372, 246] width 384 height 66
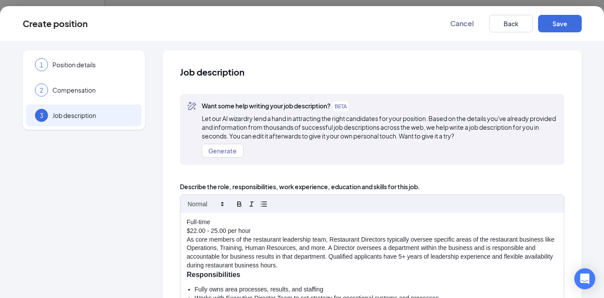
click at [226, 222] on p "Full-time" at bounding box center [372, 222] width 370 height 9
click at [265, 229] on p "$22.00 - 25.00 per hour" at bounding box center [372, 231] width 370 height 9
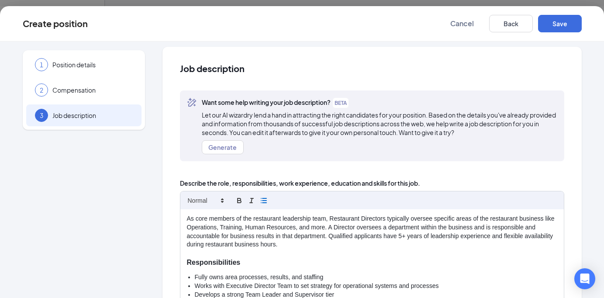
scroll to position [137, 0]
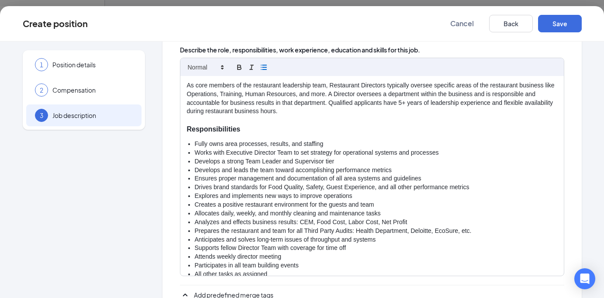
click at [323, 160] on li "Develops a strong Team Leader and Supervisor tier" at bounding box center [376, 161] width 363 height 9
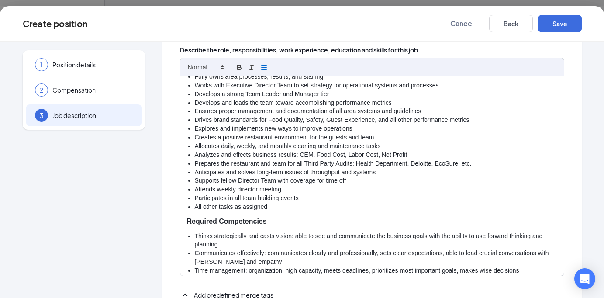
scroll to position [71, 0]
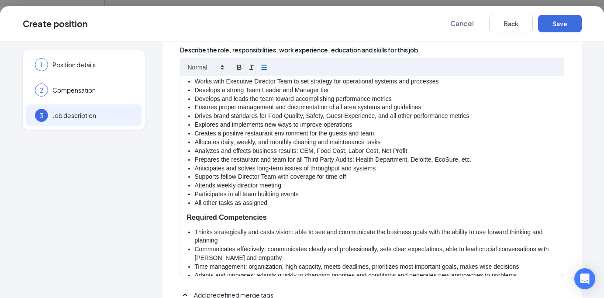
click at [218, 183] on li "Attends weekly director meeting" at bounding box center [376, 185] width 363 height 9
click at [305, 193] on li "Participates in all team building events" at bounding box center [376, 194] width 363 height 9
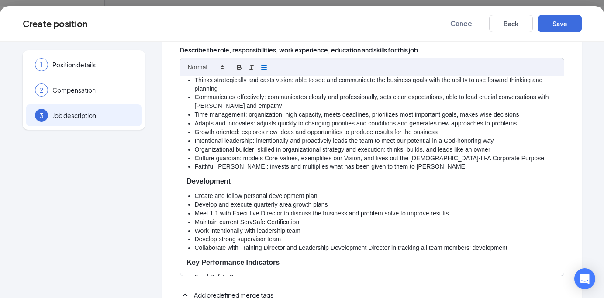
scroll to position [243, 0]
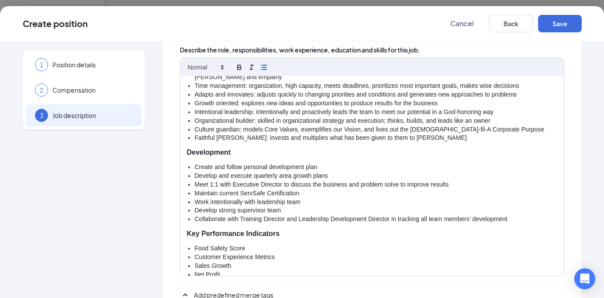
click at [318, 196] on li "Maintain current ServSafe Certification" at bounding box center [376, 193] width 363 height 9
click at [305, 193] on li "Maintain current ServSafe Certification" at bounding box center [376, 193] width 363 height 9
click at [307, 199] on li "Work intentionally with leadership team" at bounding box center [376, 202] width 363 height 9
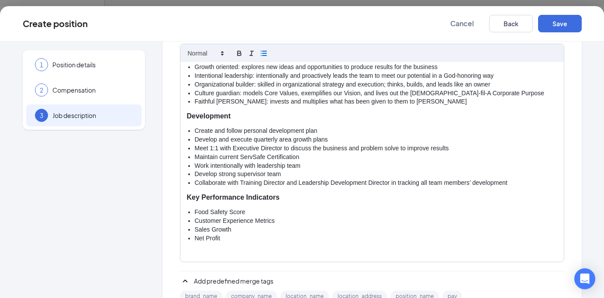
scroll to position [161, 0]
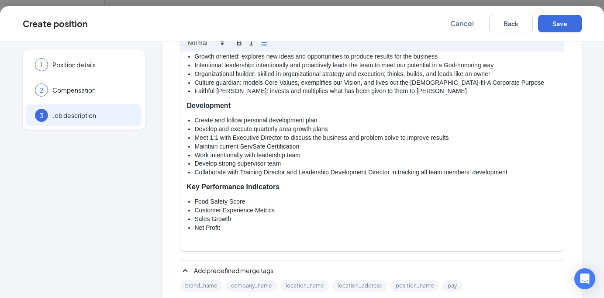
click at [266, 165] on li "Develop strong supervisor team" at bounding box center [376, 163] width 363 height 9
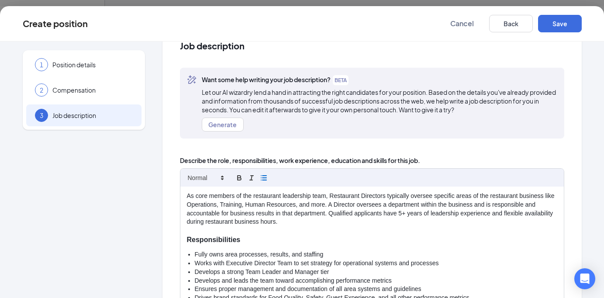
scroll to position [0, 0]
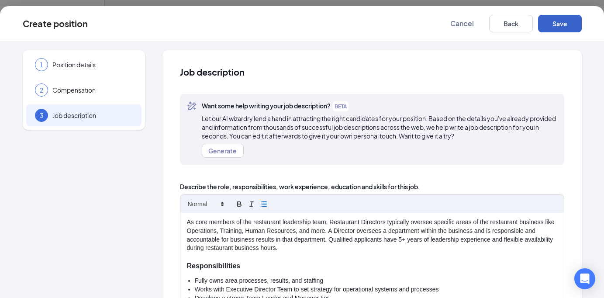
click at [556, 17] on button "Save" at bounding box center [560, 23] width 44 height 17
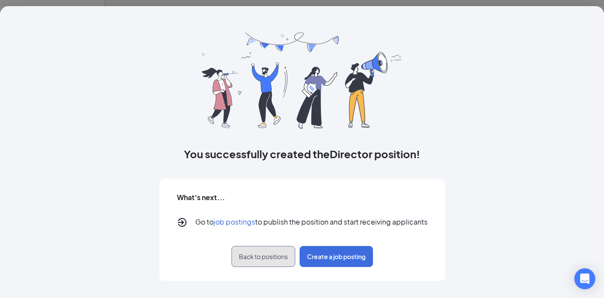
click at [266, 256] on span "Back to positions" at bounding box center [263, 256] width 49 height 9
